Goal: Information Seeking & Learning: Get advice/opinions

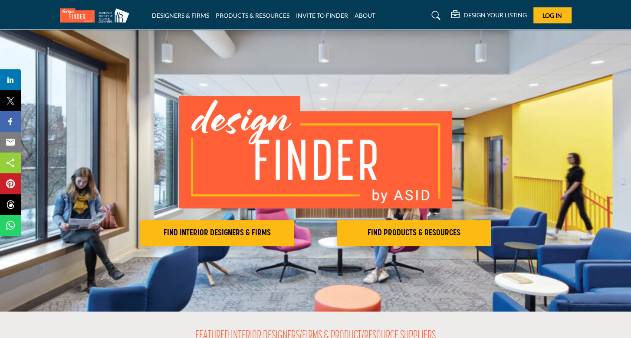
click at [231, 230] on h2 "FIND INTERIOR DESIGNERS & FIRMS" at bounding box center [217, 233] width 148 height 10
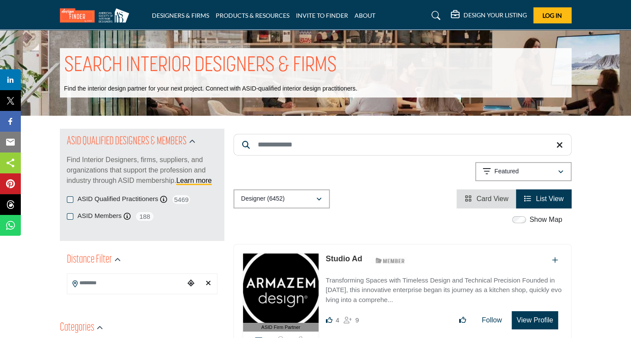
click at [118, 281] on input "Search Location" at bounding box center [125, 283] width 117 height 17
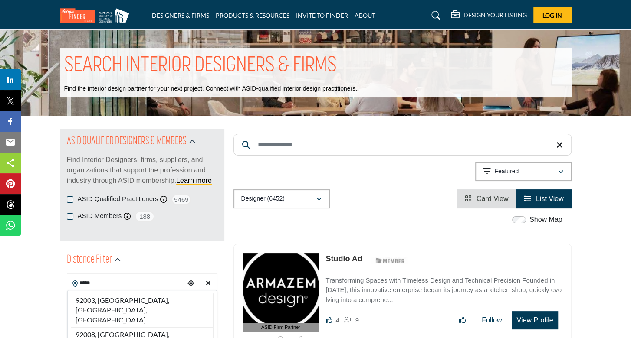
type input "**********"
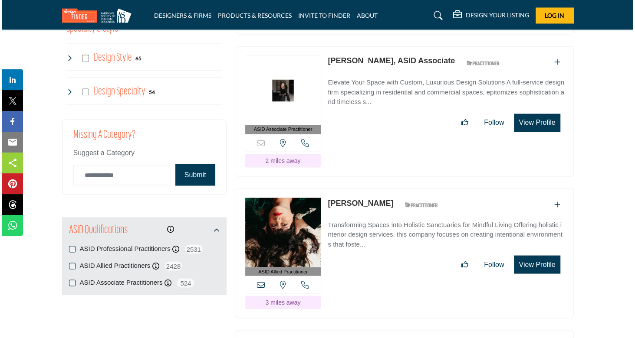
scroll to position [983, 0]
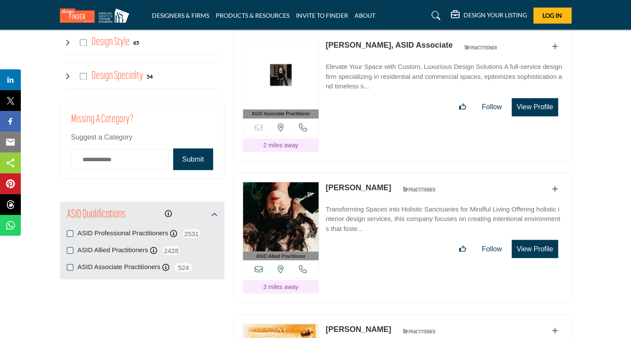
drag, startPoint x: 529, startPoint y: 214, endPoint x: 537, endPoint y: 218, distance: 8.7
click at [537, 240] on button "View Profile" at bounding box center [534, 249] width 46 height 18
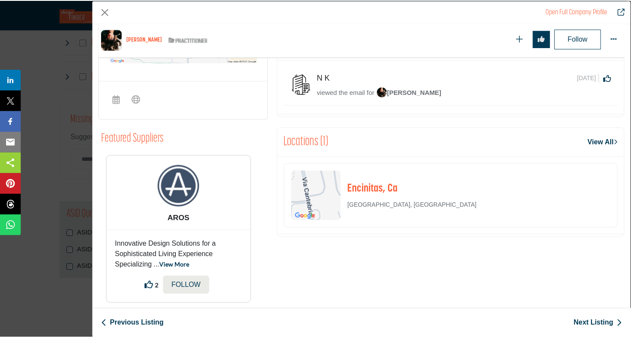
scroll to position [0, 0]
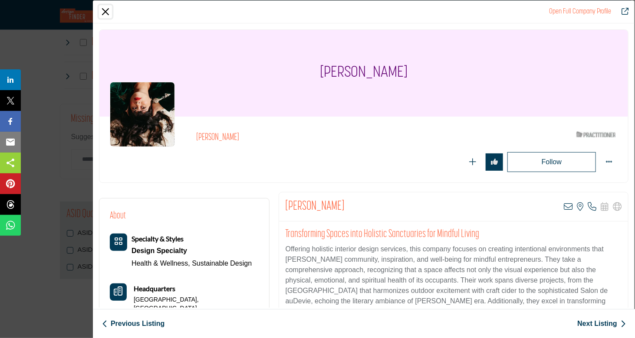
click at [104, 11] on button "Close" at bounding box center [105, 11] width 13 height 13
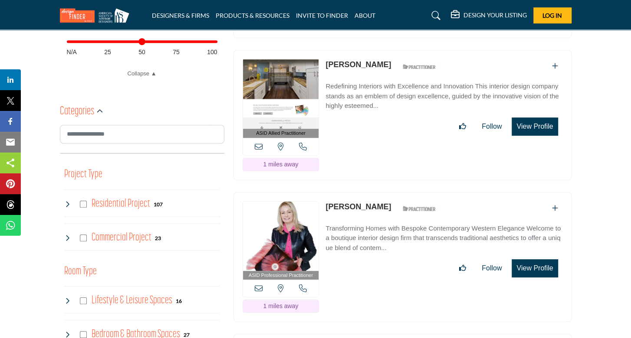
scroll to position [400, 0]
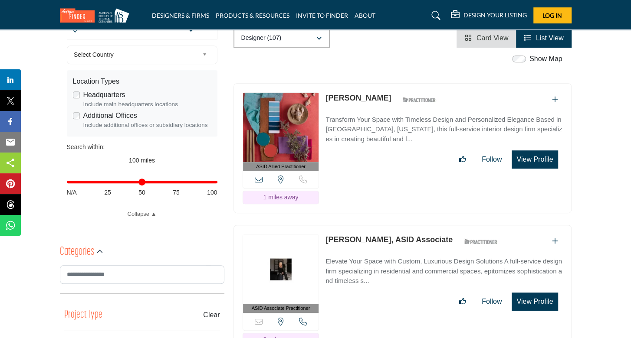
scroll to position [260, 0]
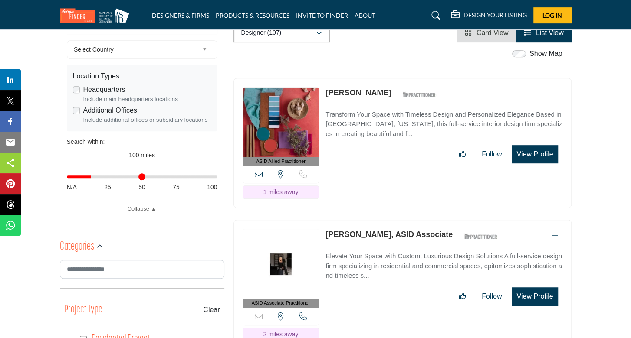
drag, startPoint x: 213, startPoint y: 177, endPoint x: 93, endPoint y: 186, distance: 120.0
type input "**"
click at [93, 178] on input "Distance in miles" at bounding box center [142, 177] width 151 height 2
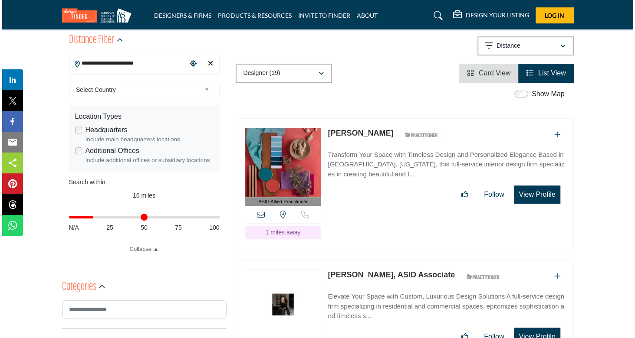
scroll to position [215, 0]
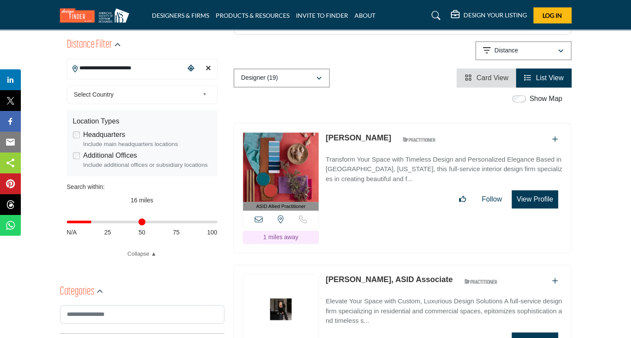
click at [529, 190] on button "View Profile" at bounding box center [534, 199] width 46 height 18
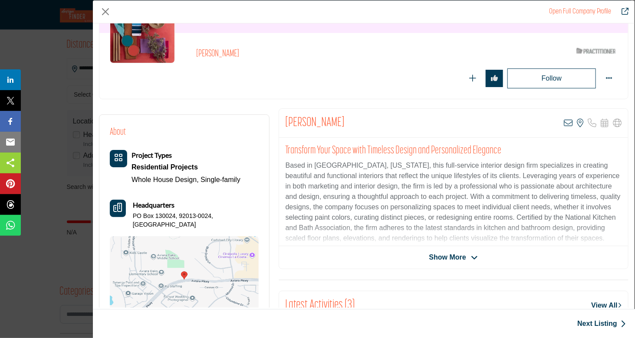
scroll to position [108, 0]
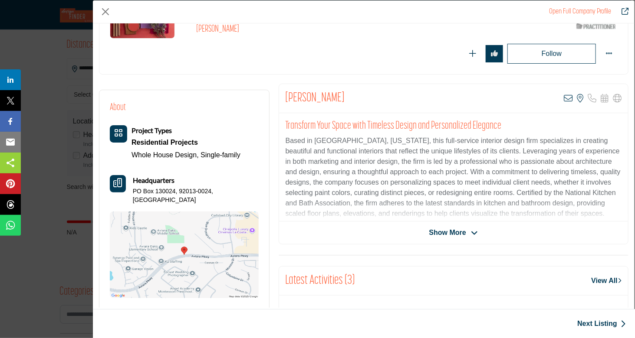
click at [445, 231] on span "Show More" at bounding box center [447, 233] width 37 height 10
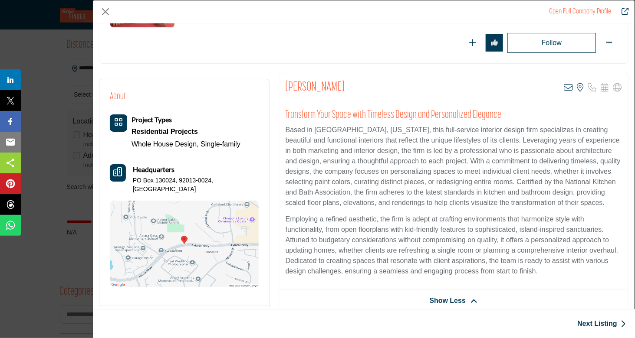
scroll to position [0, 0]
